Goal: Task Accomplishment & Management: Manage account settings

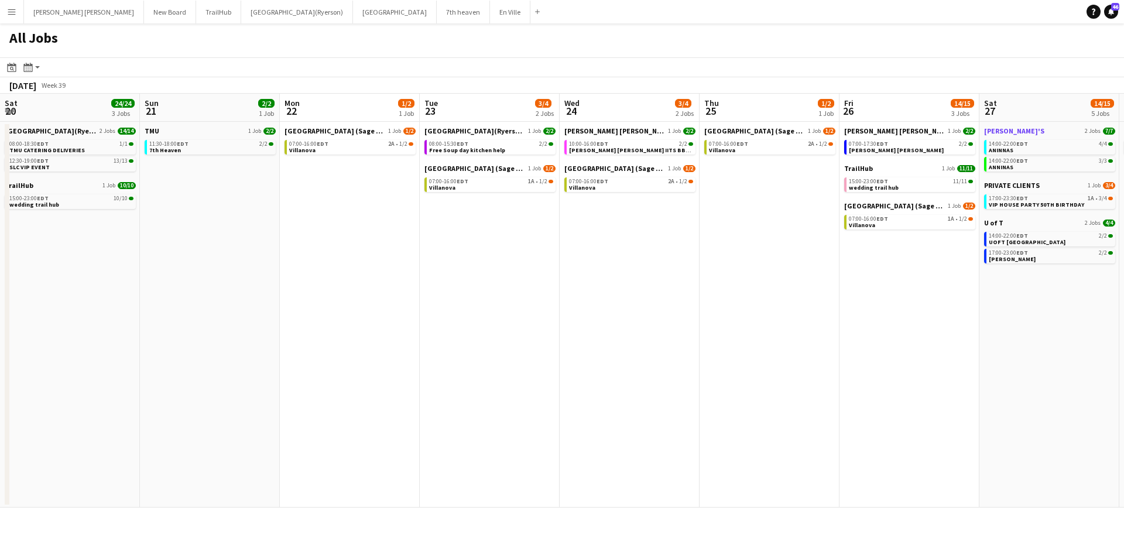
scroll to position [0, 509]
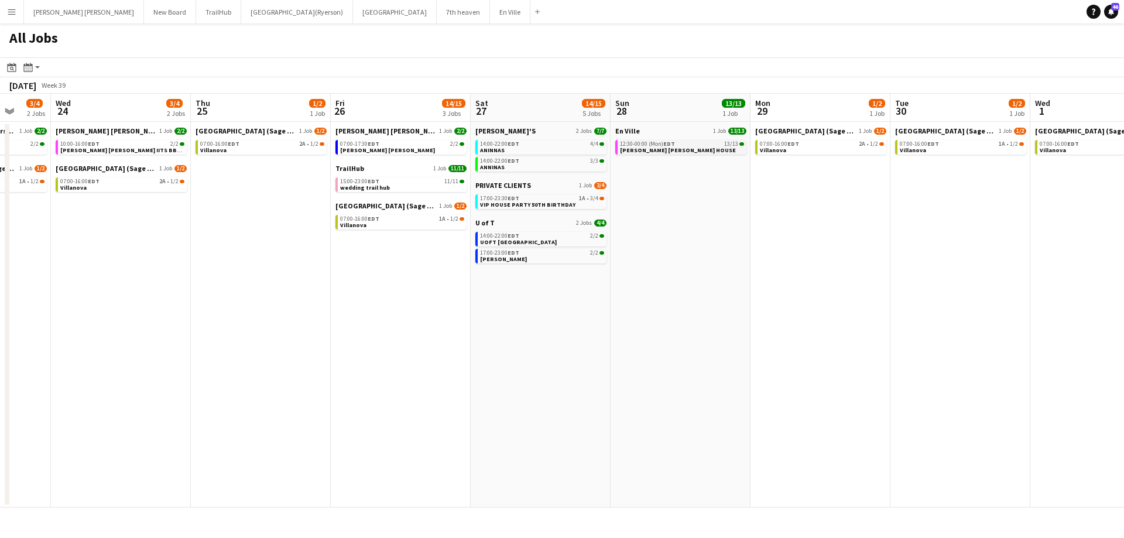
click at [633, 149] on span "[PERSON_NAME] [PERSON_NAME] HOUSE" at bounding box center [678, 150] width 116 height 8
click at [643, 147] on span "[PERSON_NAME] [PERSON_NAME] HOUSE" at bounding box center [678, 150] width 116 height 8
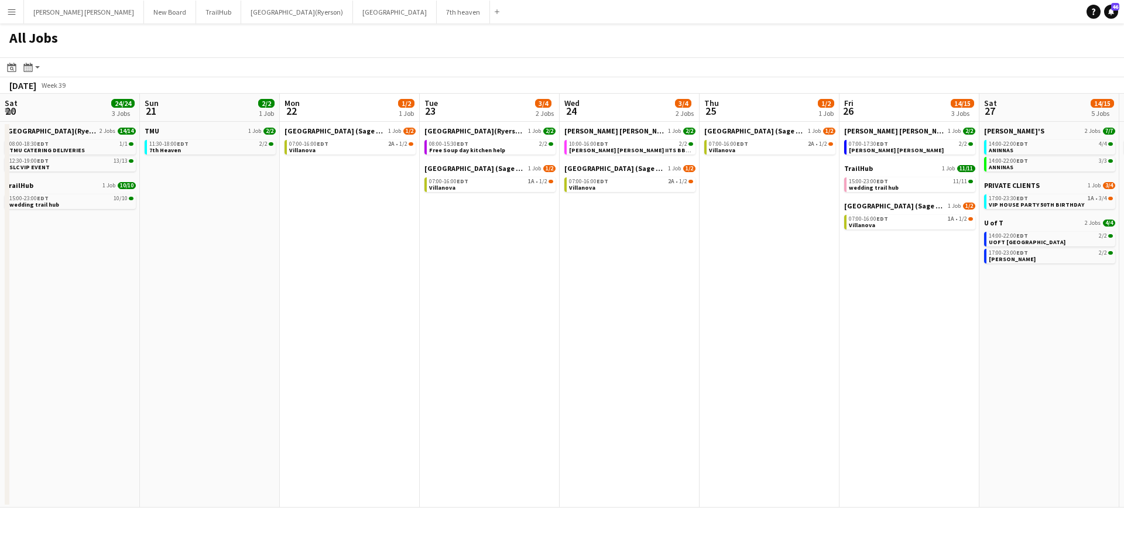
scroll to position [0, 348]
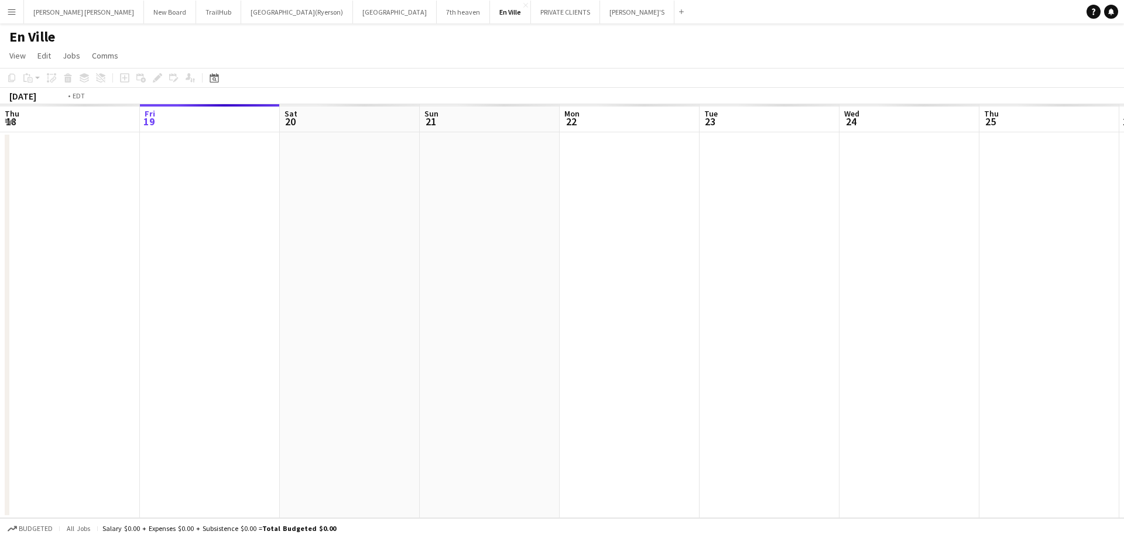
scroll to position [0, 403]
